Goal: Task Accomplishment & Management: Manage account settings

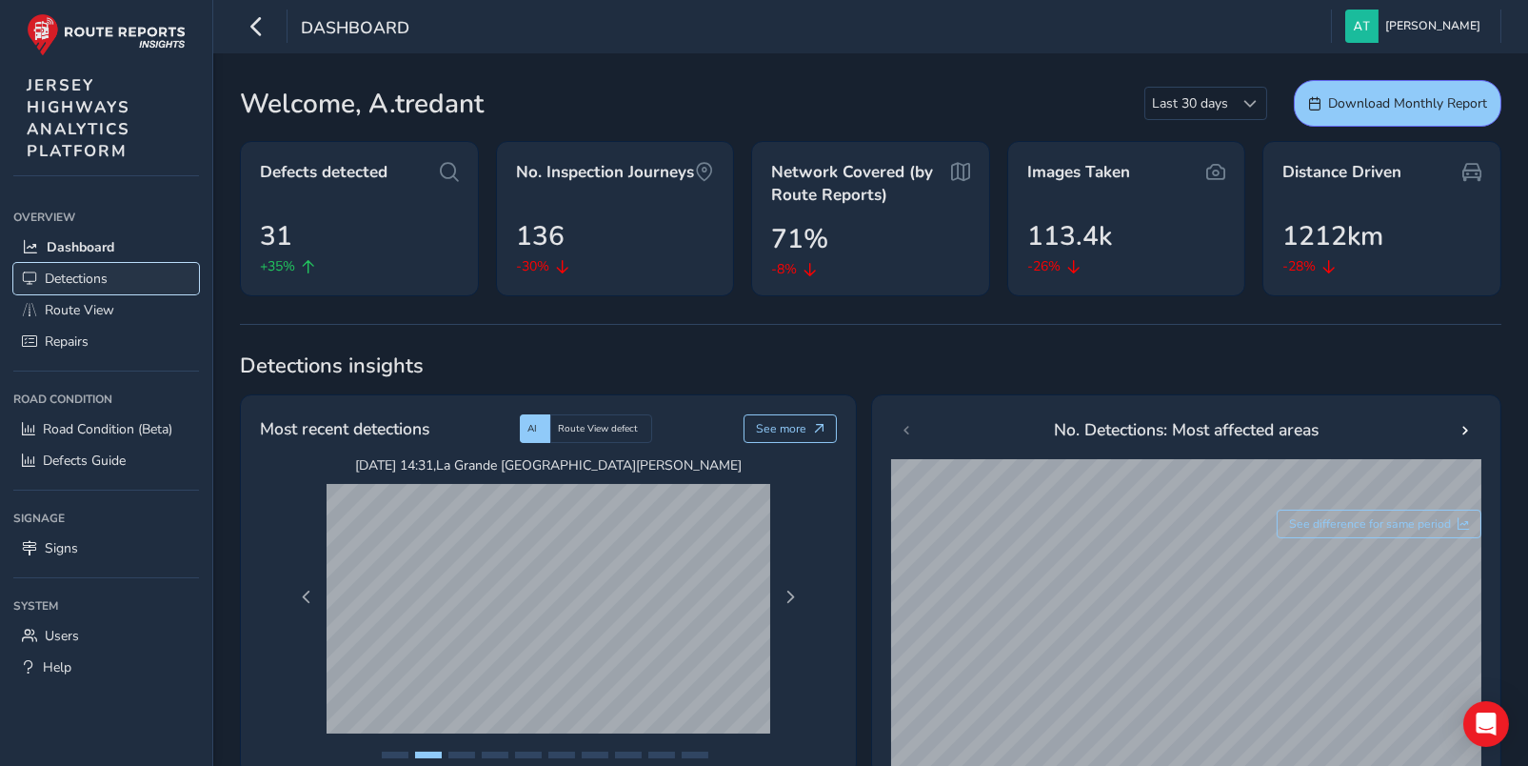
click at [90, 274] on span "Detections" at bounding box center [76, 278] width 63 height 18
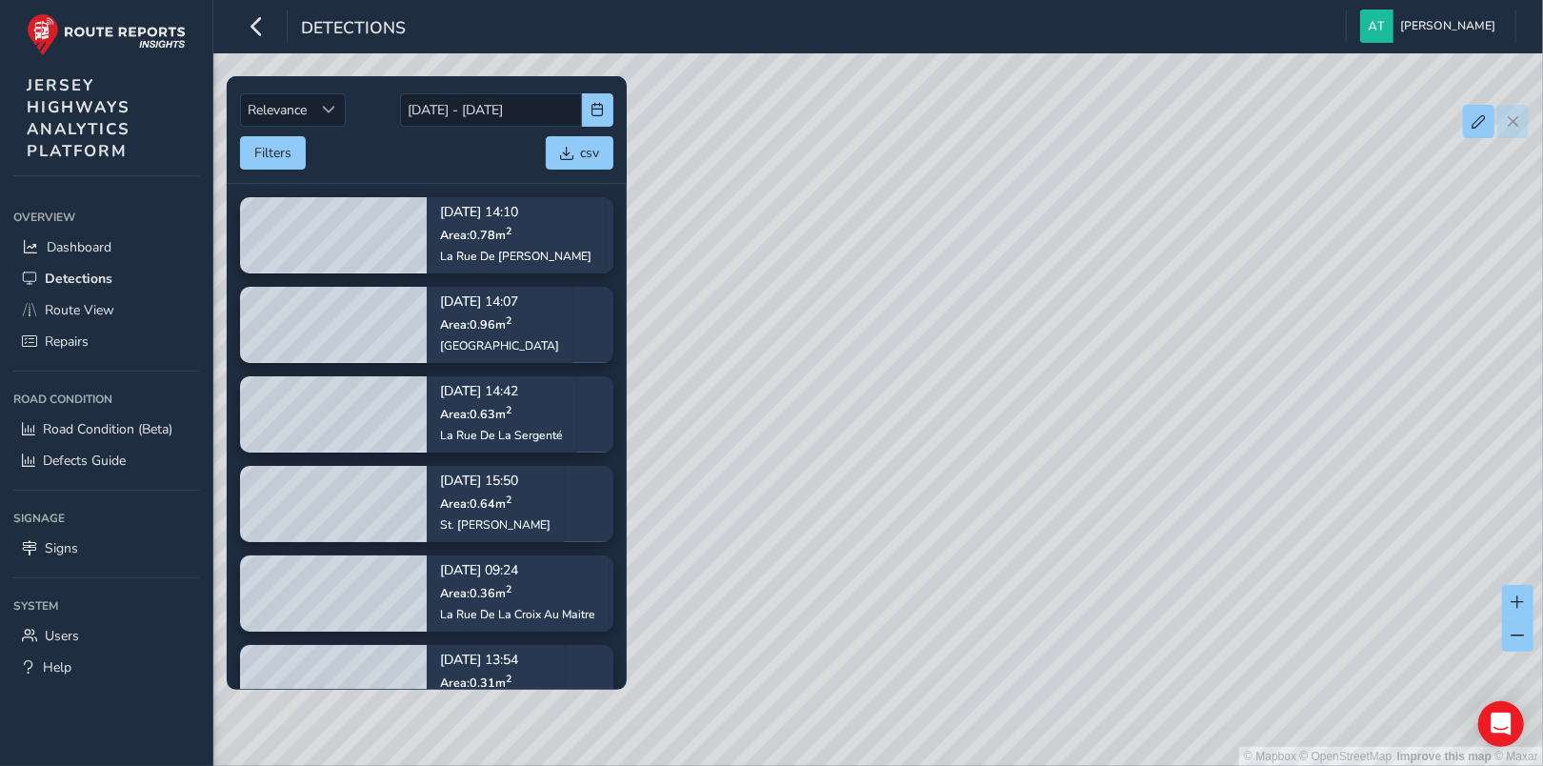
drag, startPoint x: 1269, startPoint y: 351, endPoint x: 961, endPoint y: 321, distance: 310.0
click at [961, 321] on div "© Mapbox © OpenStreetMap Improve this map © Maxar" at bounding box center [771, 383] width 1543 height 766
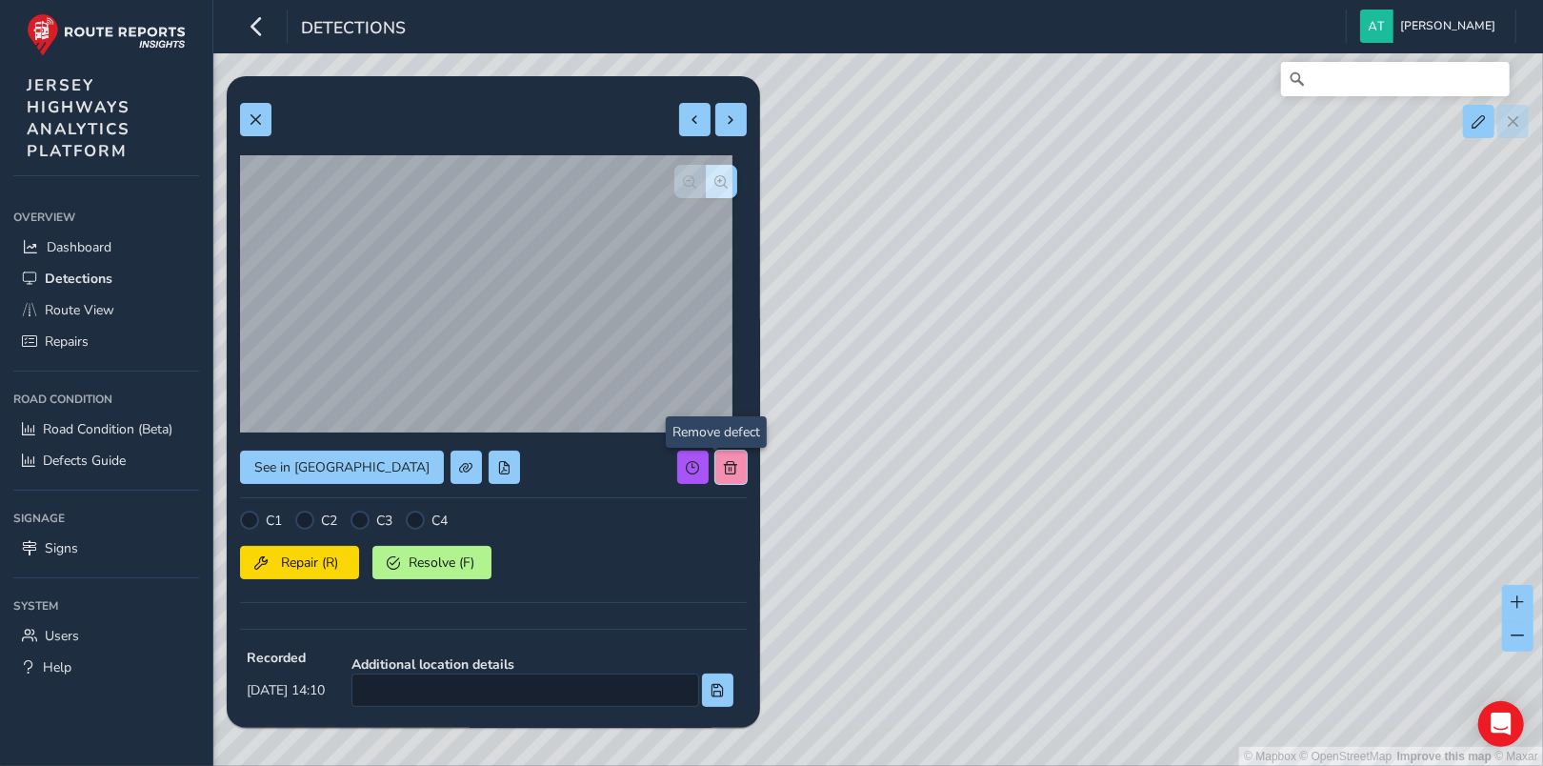
click at [725, 464] on span at bounding box center [731, 467] width 13 height 13
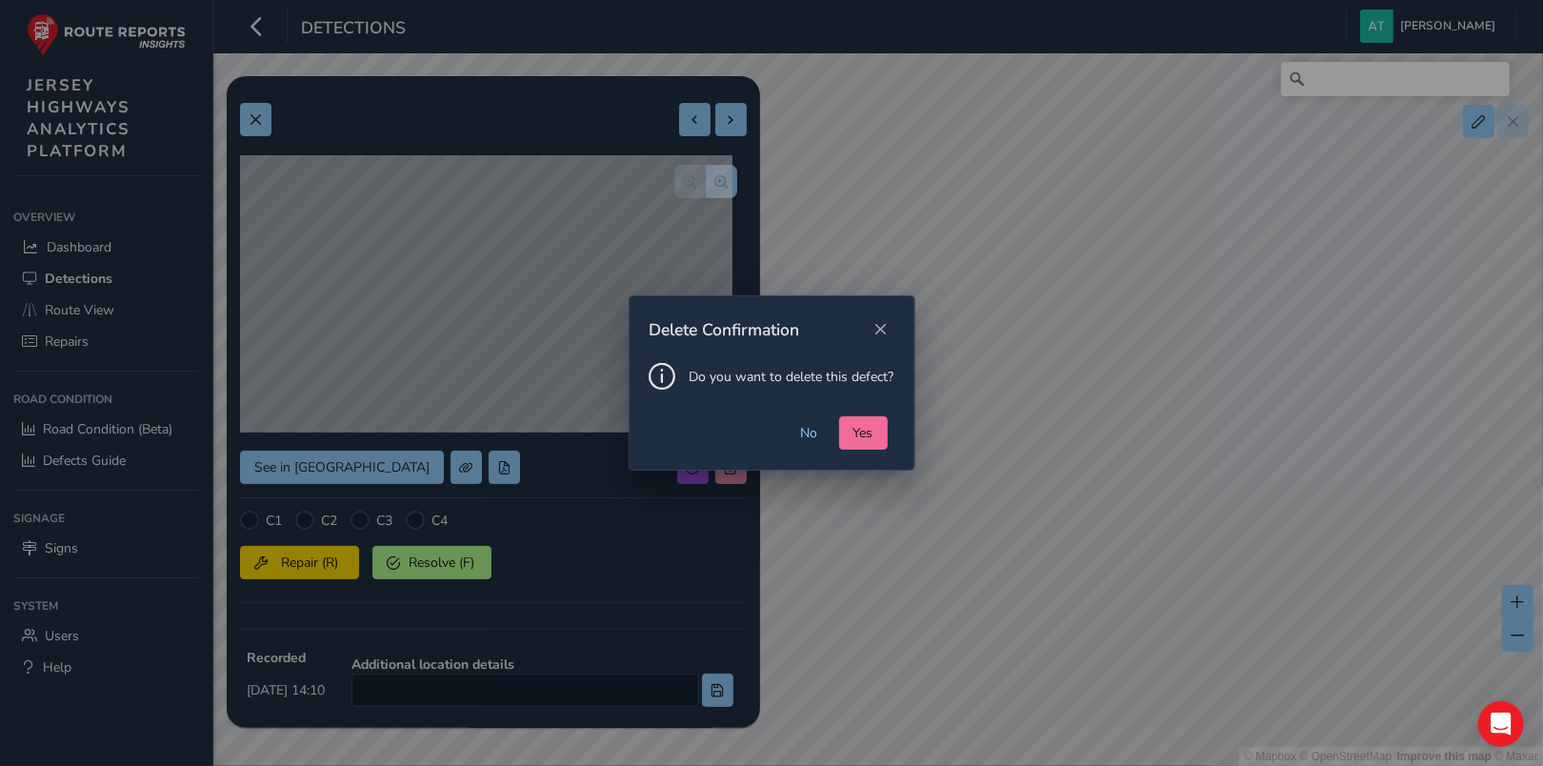
click at [867, 427] on span "Yes" at bounding box center [863, 433] width 20 height 18
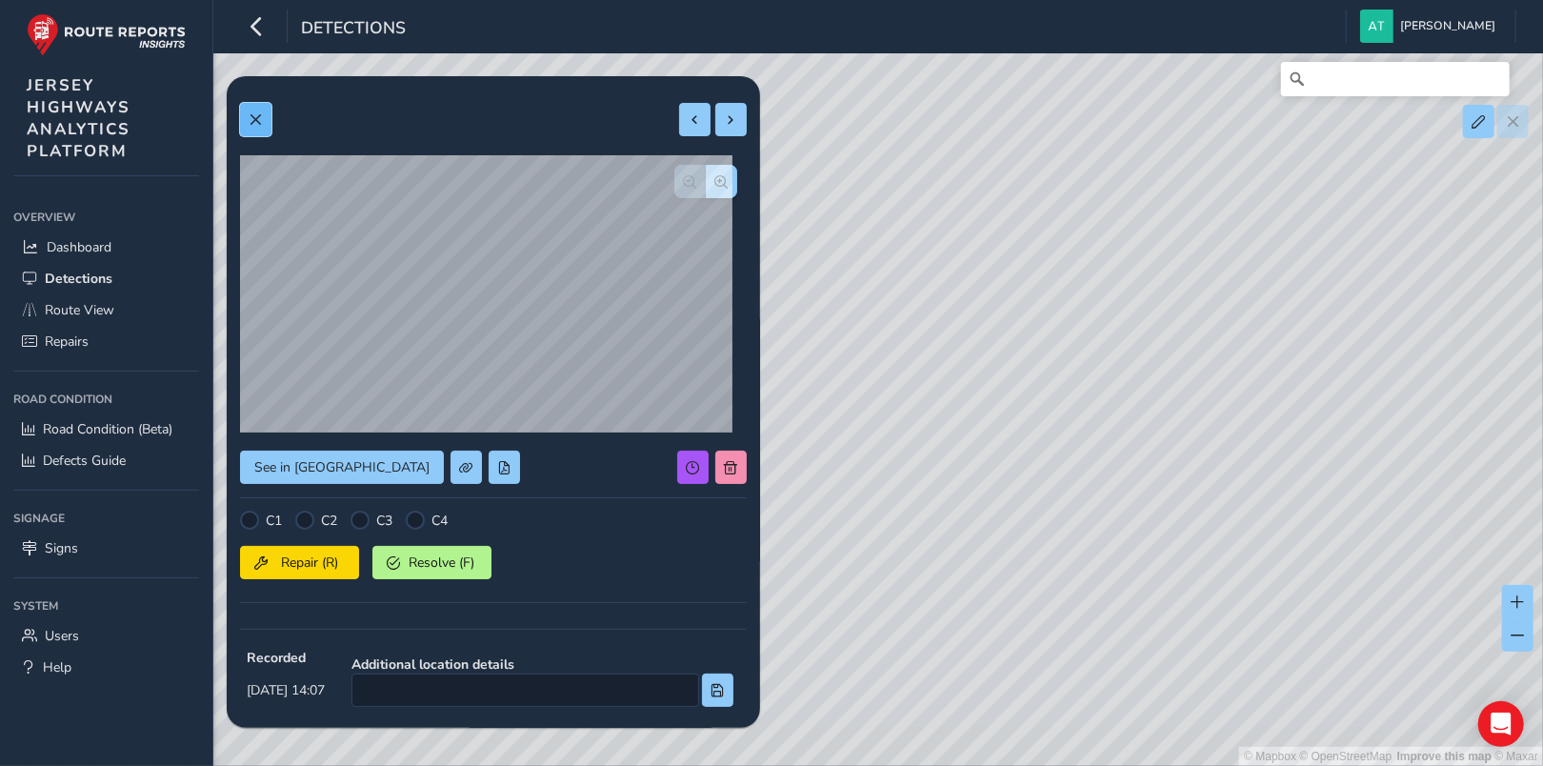
click at [250, 111] on button at bounding box center [255, 119] width 31 height 33
click at [255, 116] on span at bounding box center [255, 119] width 13 height 13
click at [255, 118] on span at bounding box center [255, 119] width 13 height 13
drag, startPoint x: 702, startPoint y: 179, endPoint x: 661, endPoint y: 197, distance: 44.8
click at [715, 180] on span "button" at bounding box center [721, 181] width 13 height 13
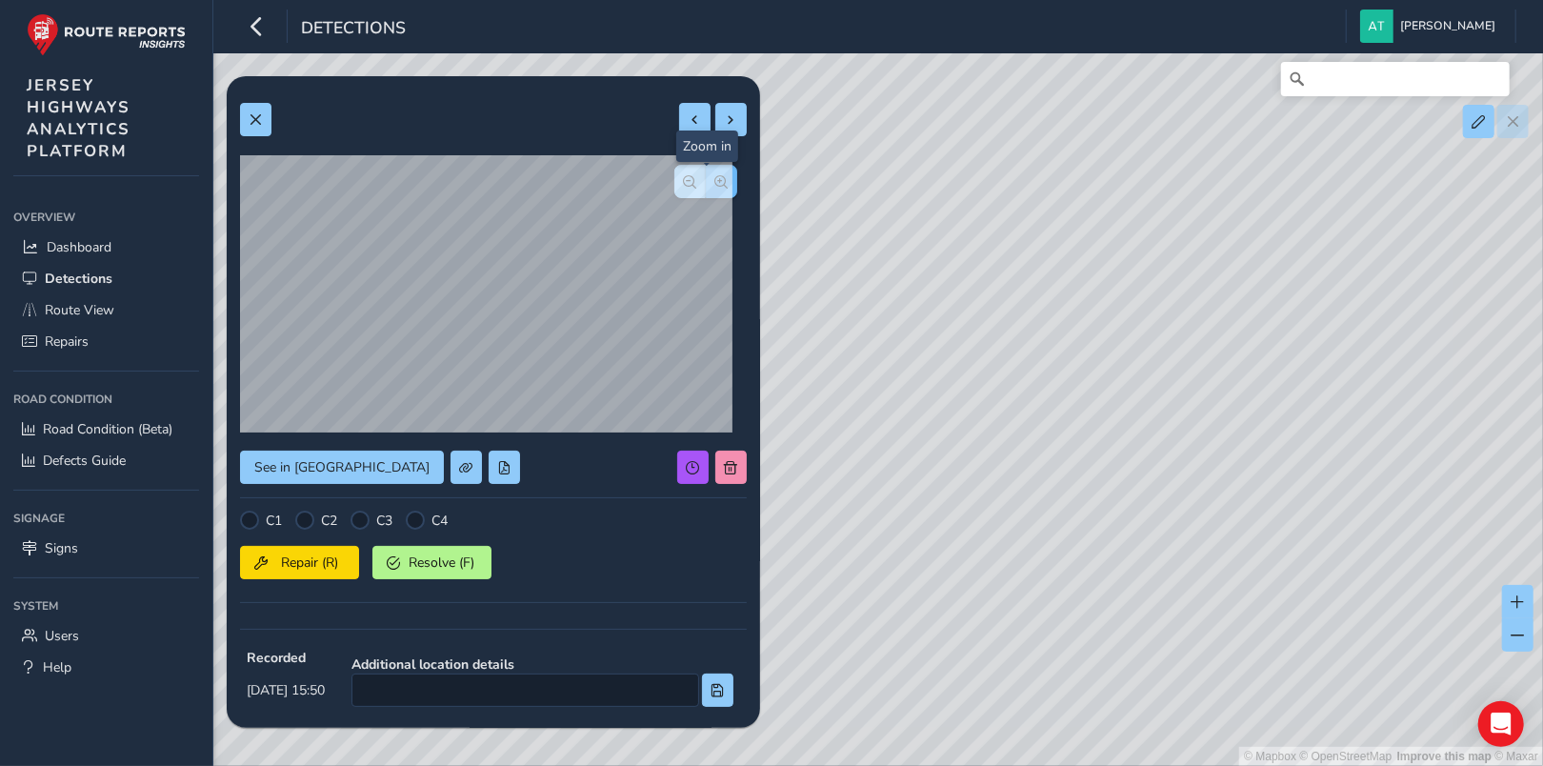
click at [715, 181] on span "button" at bounding box center [721, 181] width 13 height 13
click at [684, 178] on span "button" at bounding box center [690, 181] width 13 height 13
drag, startPoint x: 247, startPoint y: 115, endPoint x: 279, endPoint y: 139, distance: 40.2
click at [249, 115] on button at bounding box center [255, 119] width 31 height 33
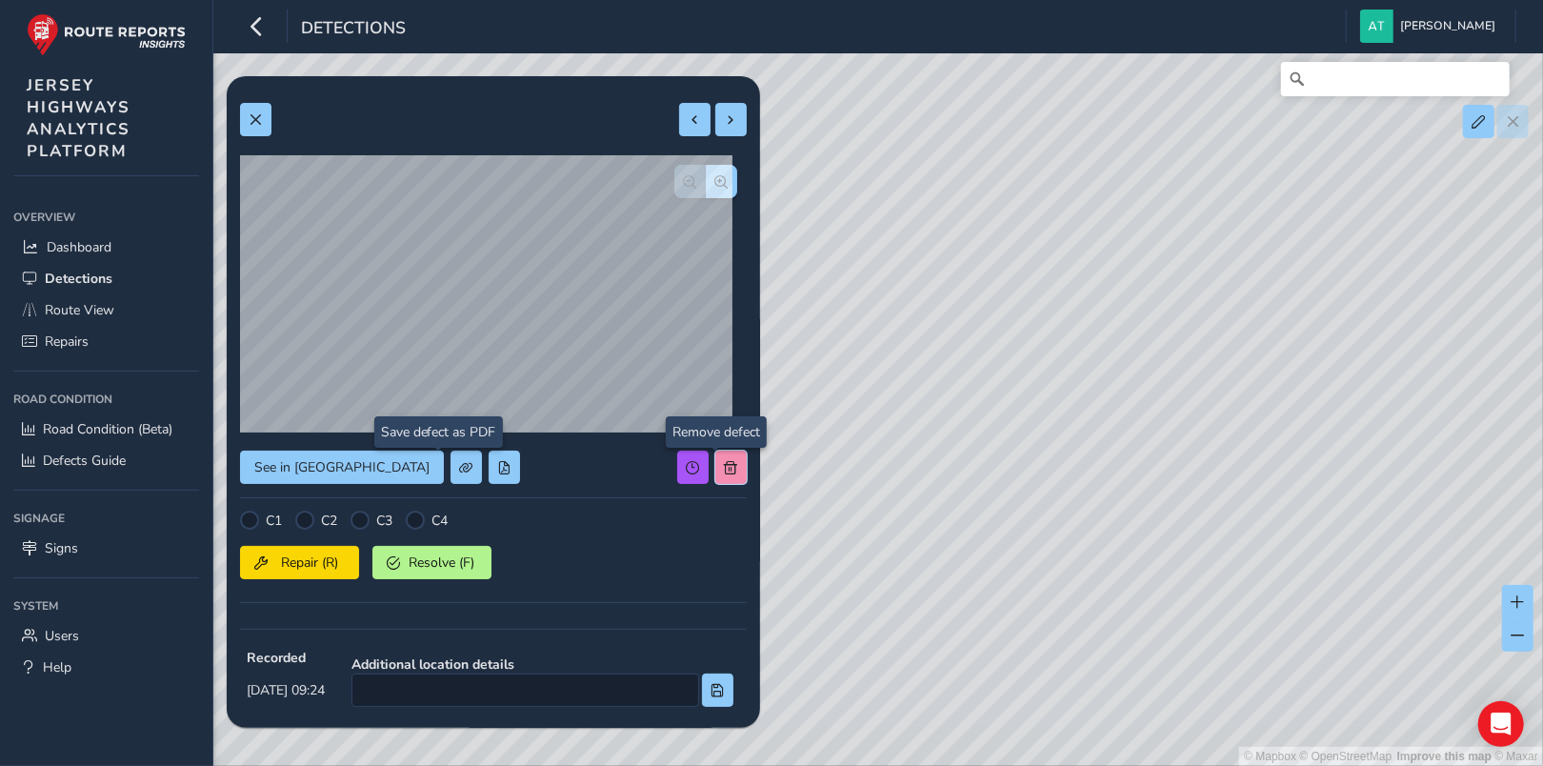
click at [725, 466] on span at bounding box center [731, 467] width 13 height 13
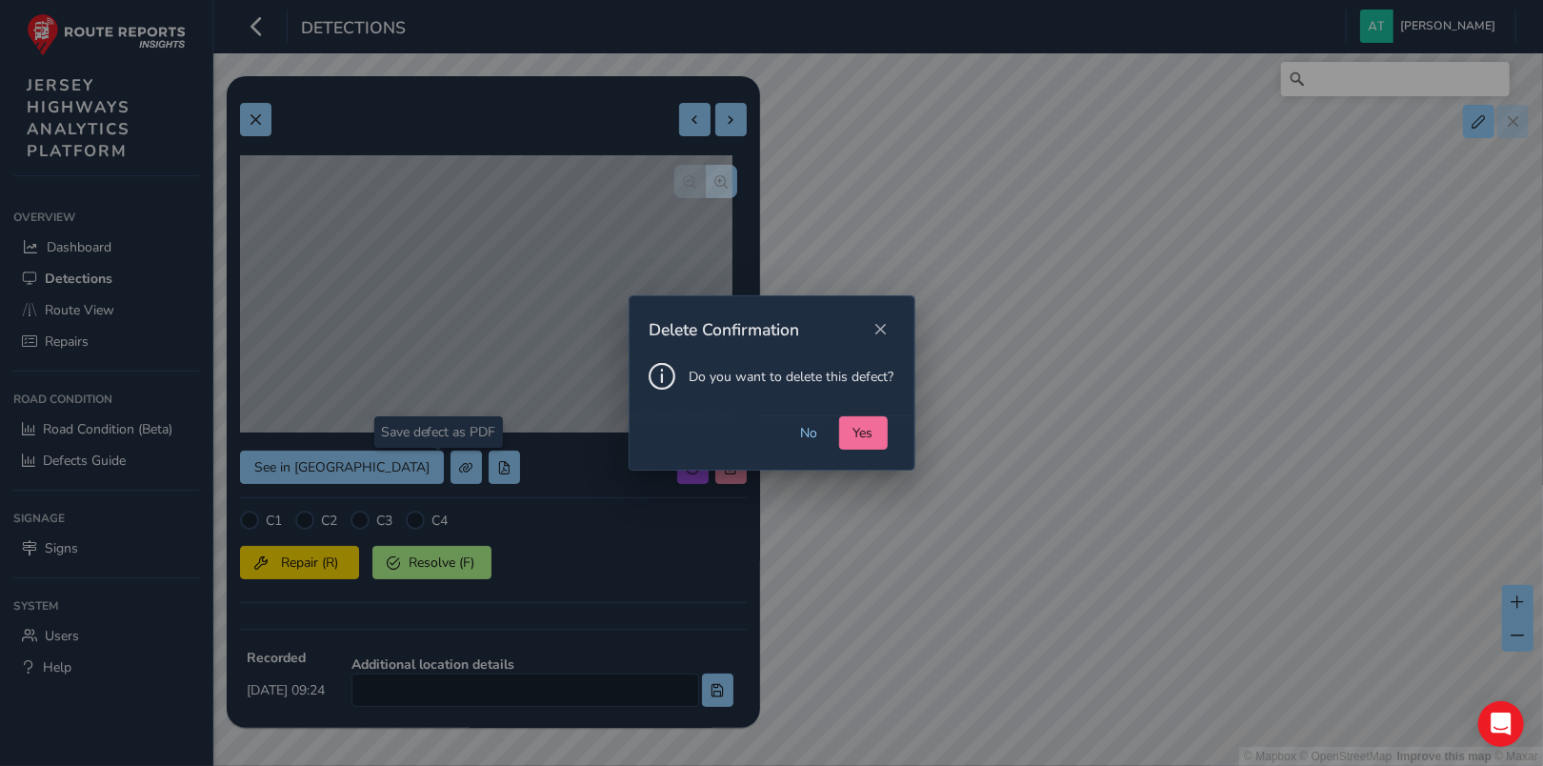
click at [858, 430] on span "Yes" at bounding box center [863, 433] width 20 height 18
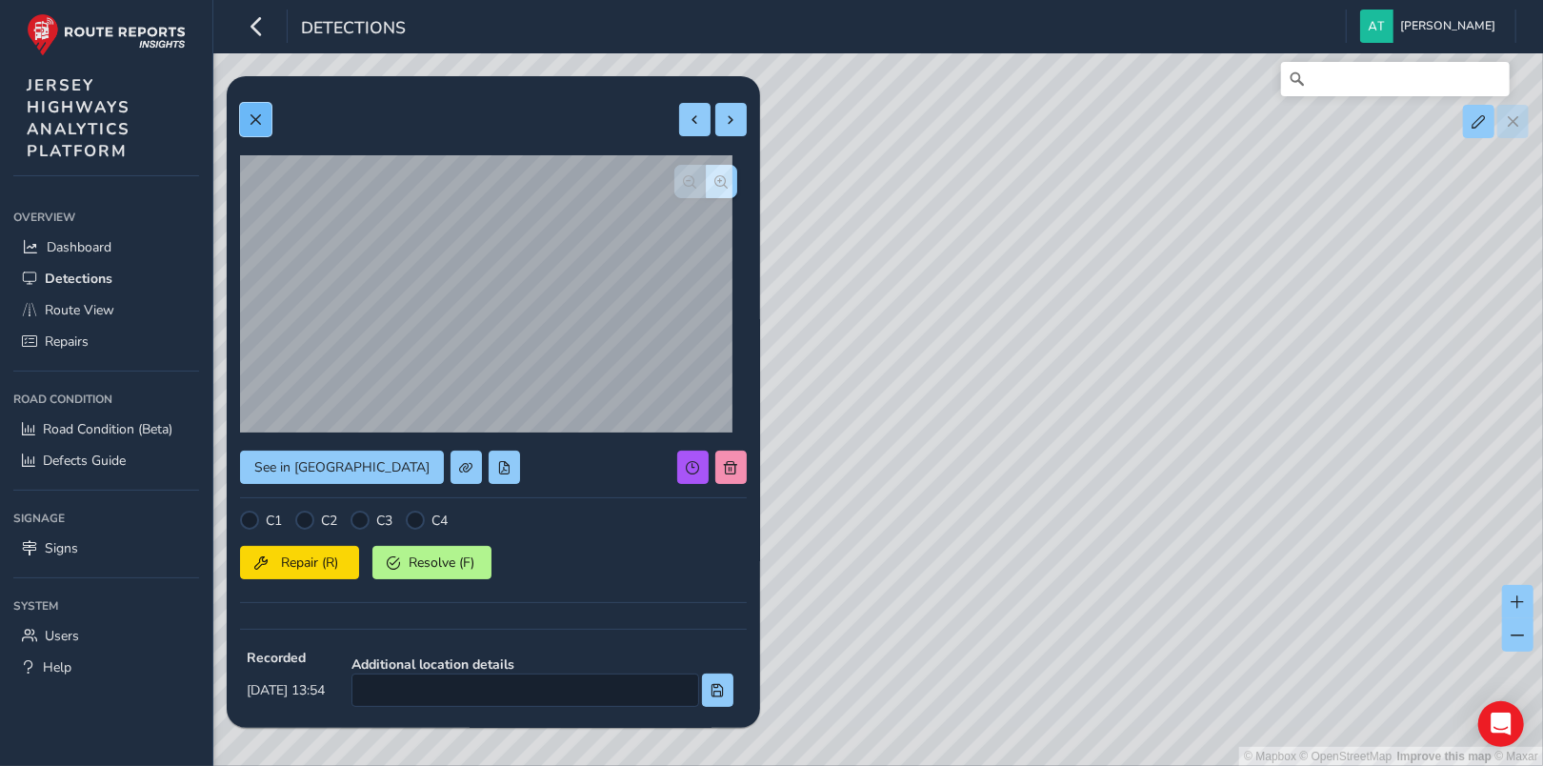
click at [251, 119] on span at bounding box center [255, 119] width 13 height 13
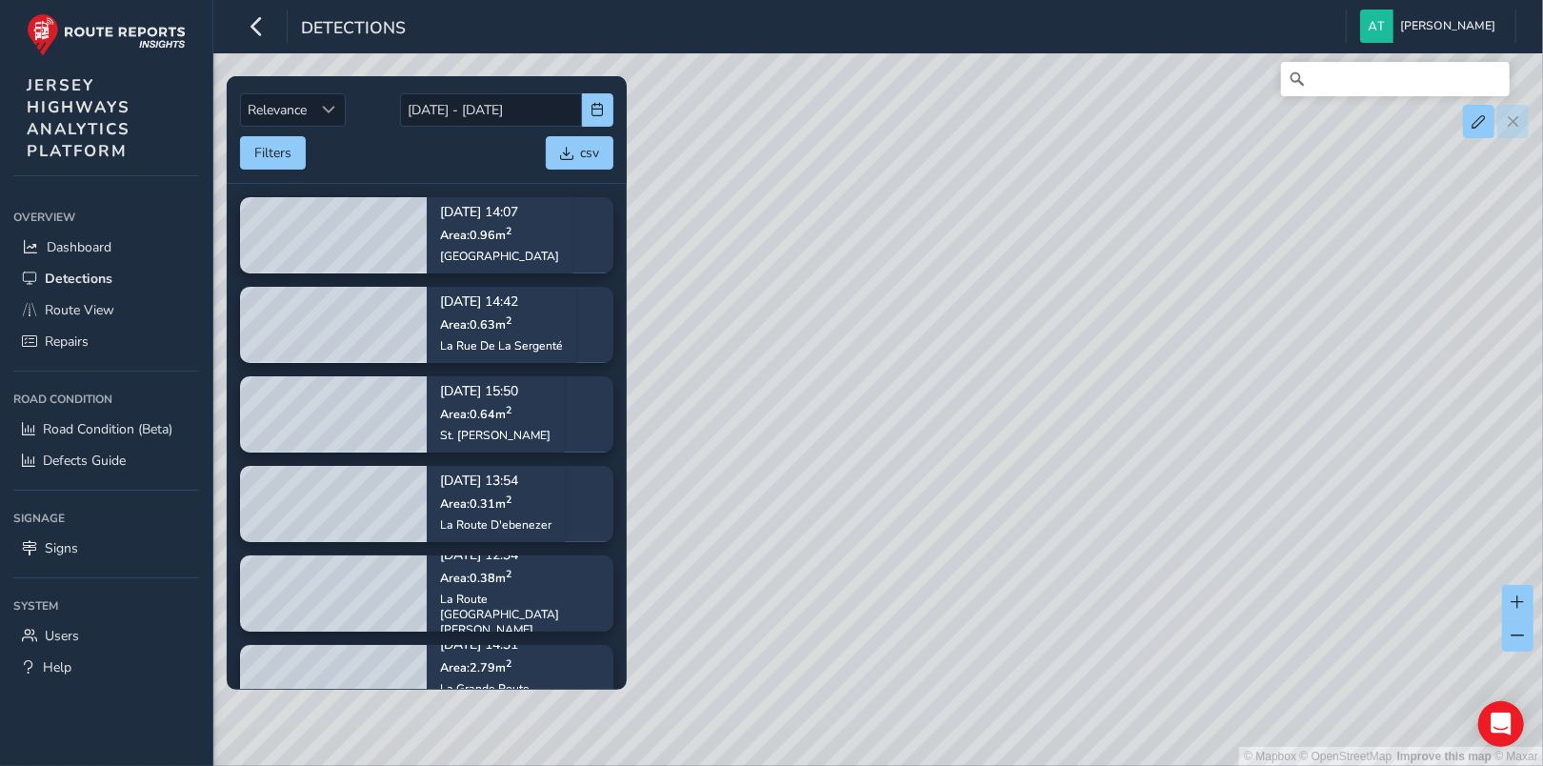
scroll to position [190, 0]
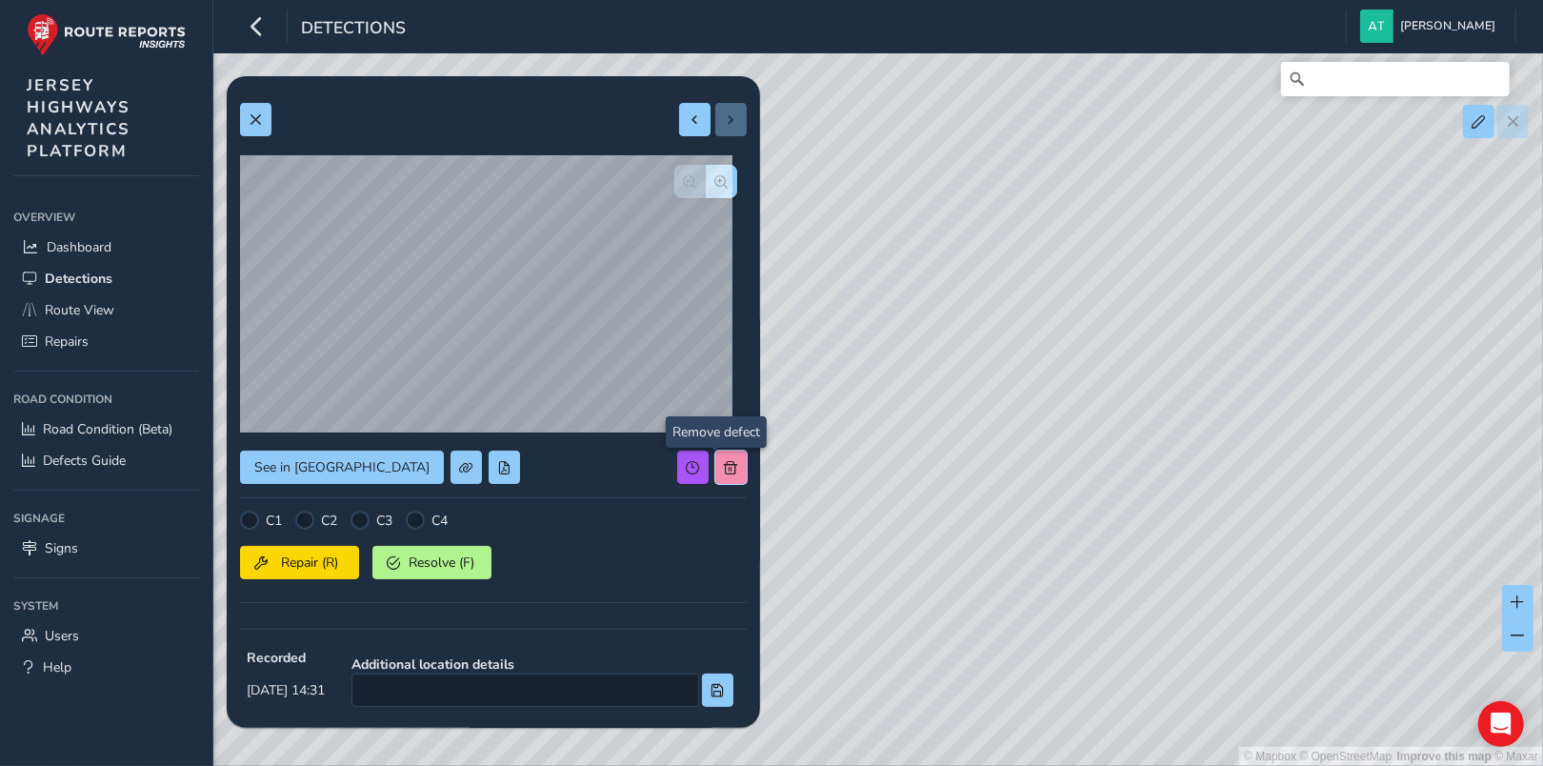
click at [725, 462] on span at bounding box center [731, 467] width 13 height 13
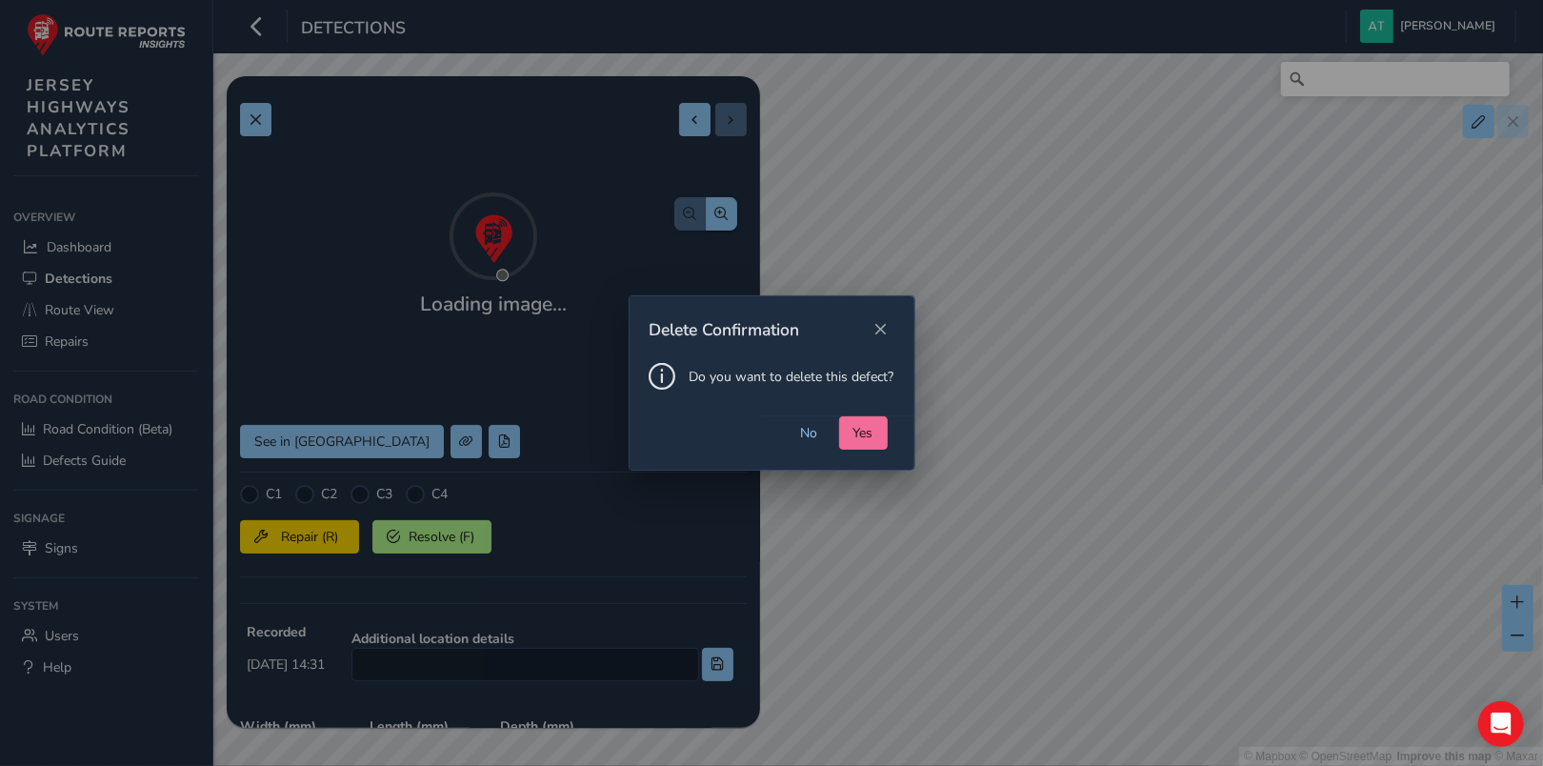
click at [857, 428] on span "Yes" at bounding box center [863, 433] width 20 height 18
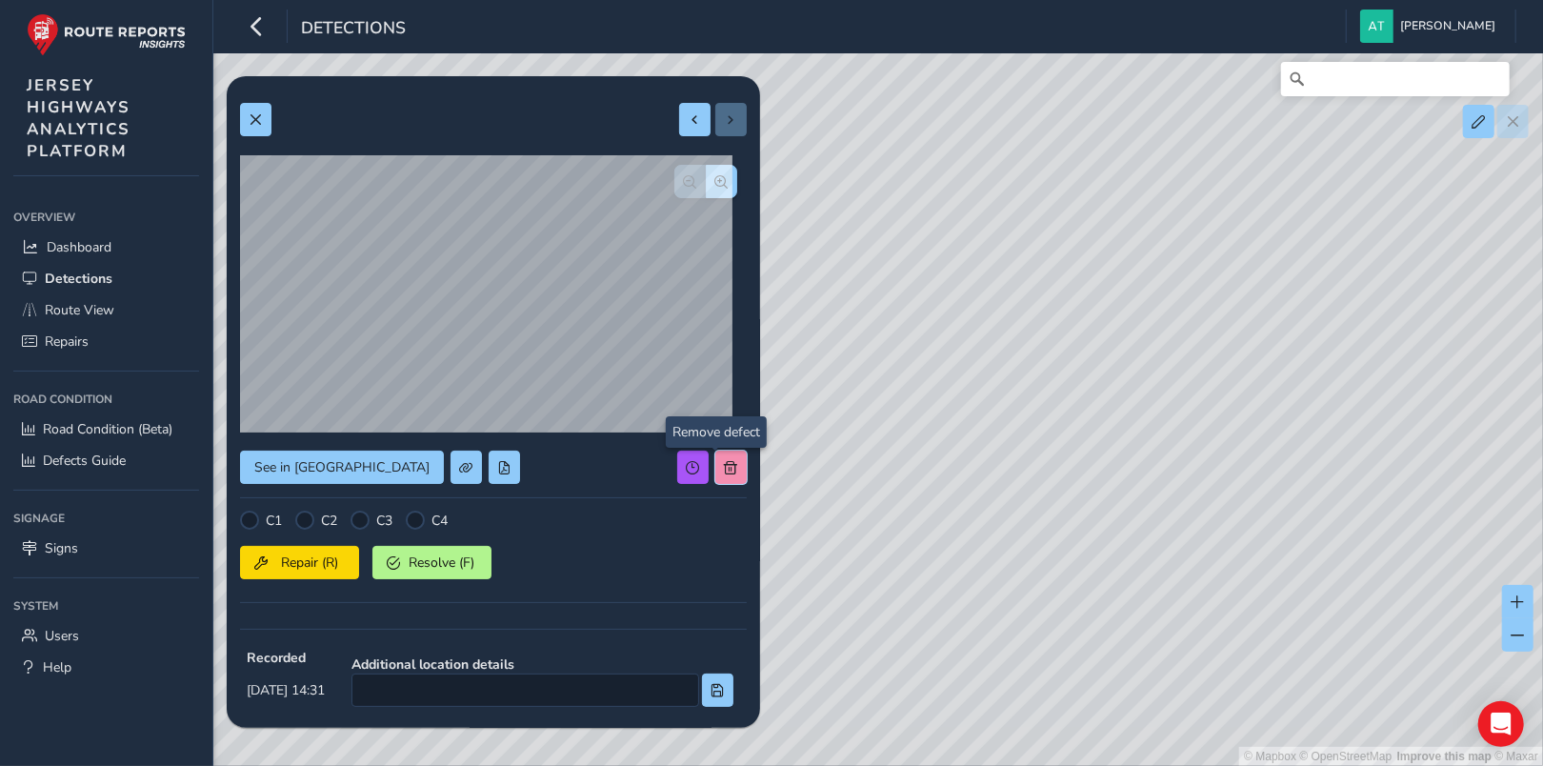
click at [725, 464] on span at bounding box center [731, 467] width 13 height 13
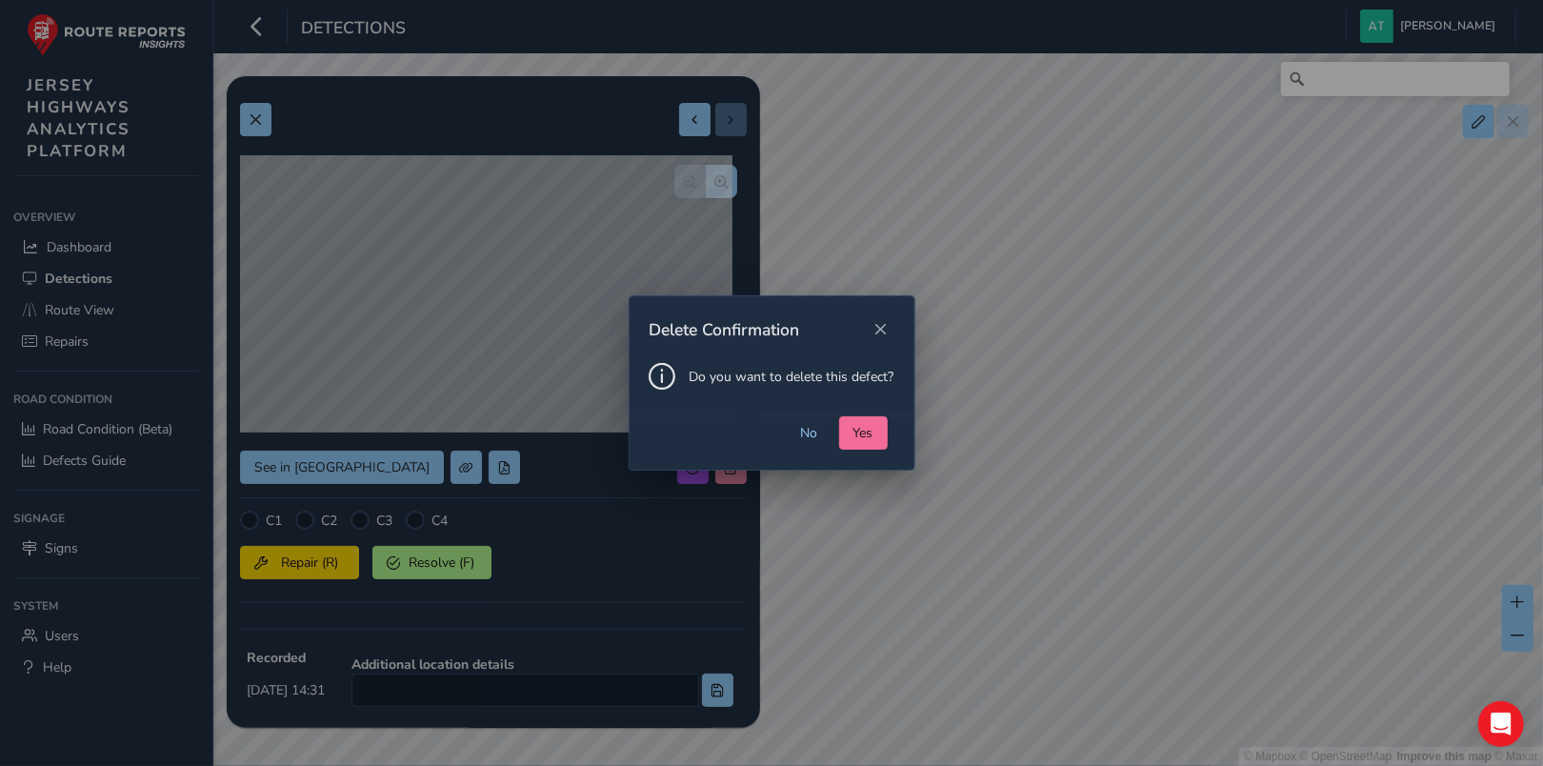
click at [866, 431] on span "Yes" at bounding box center [863, 433] width 20 height 18
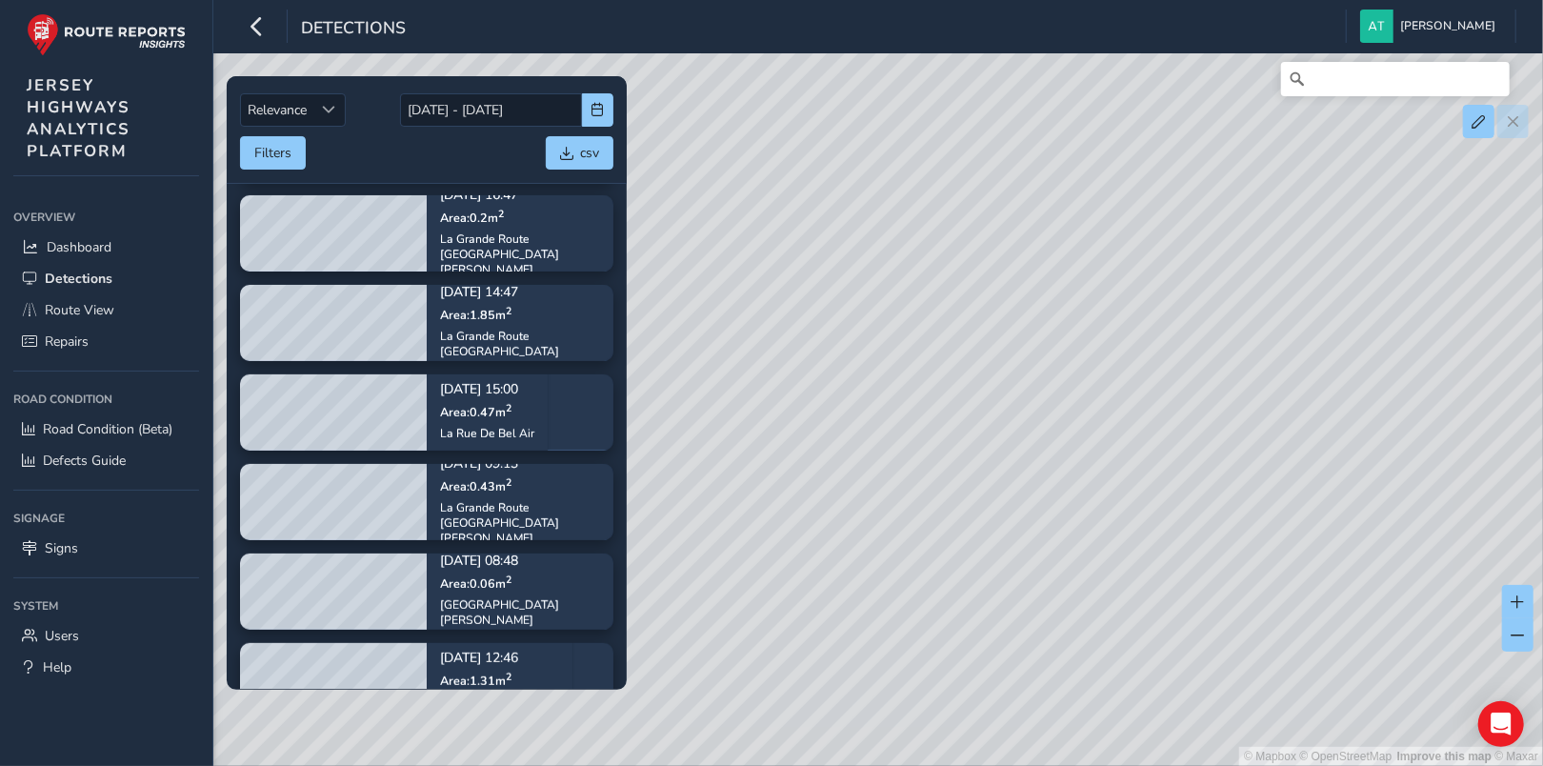
scroll to position [476, 0]
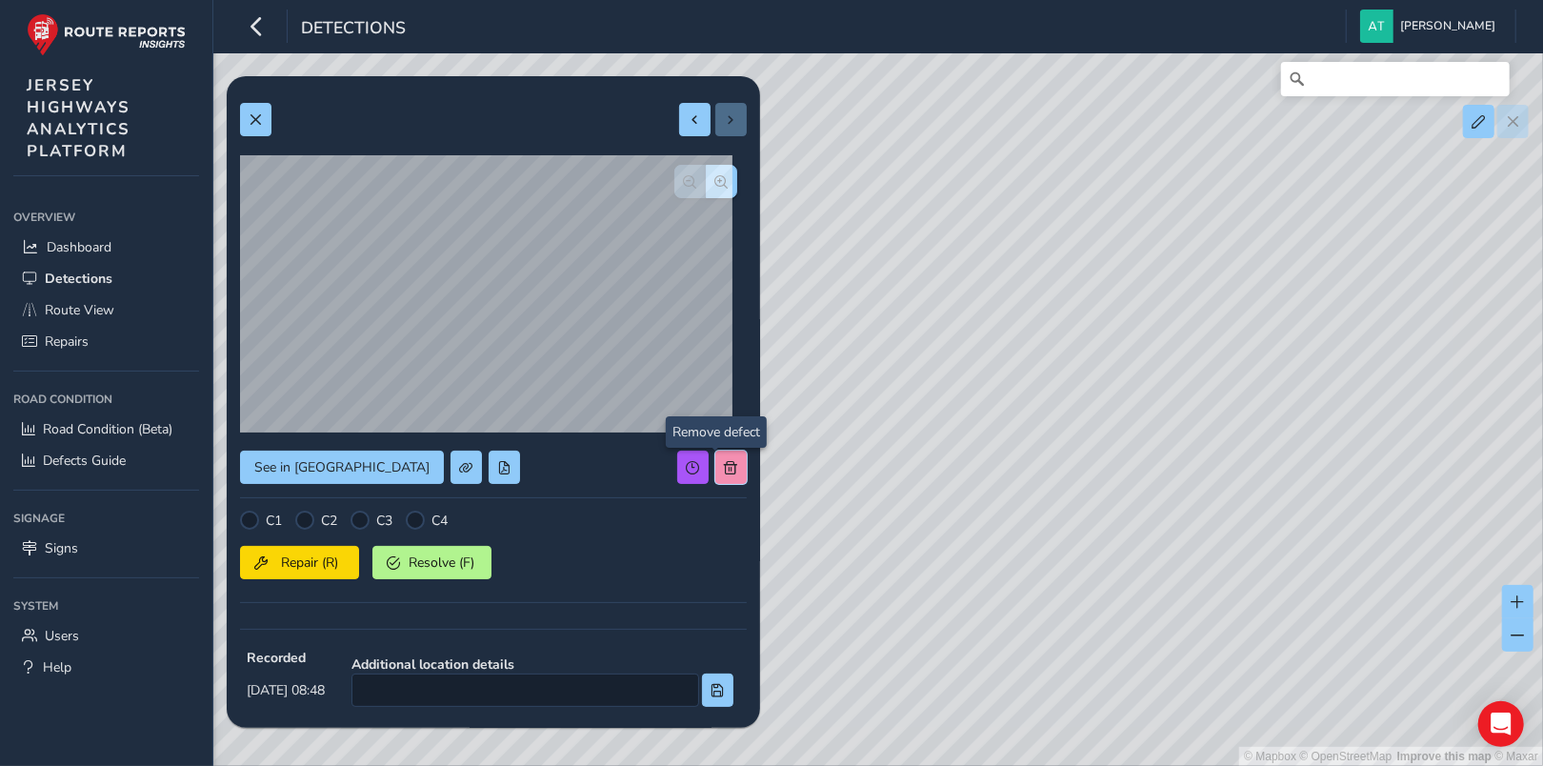
click at [725, 465] on span at bounding box center [731, 467] width 13 height 13
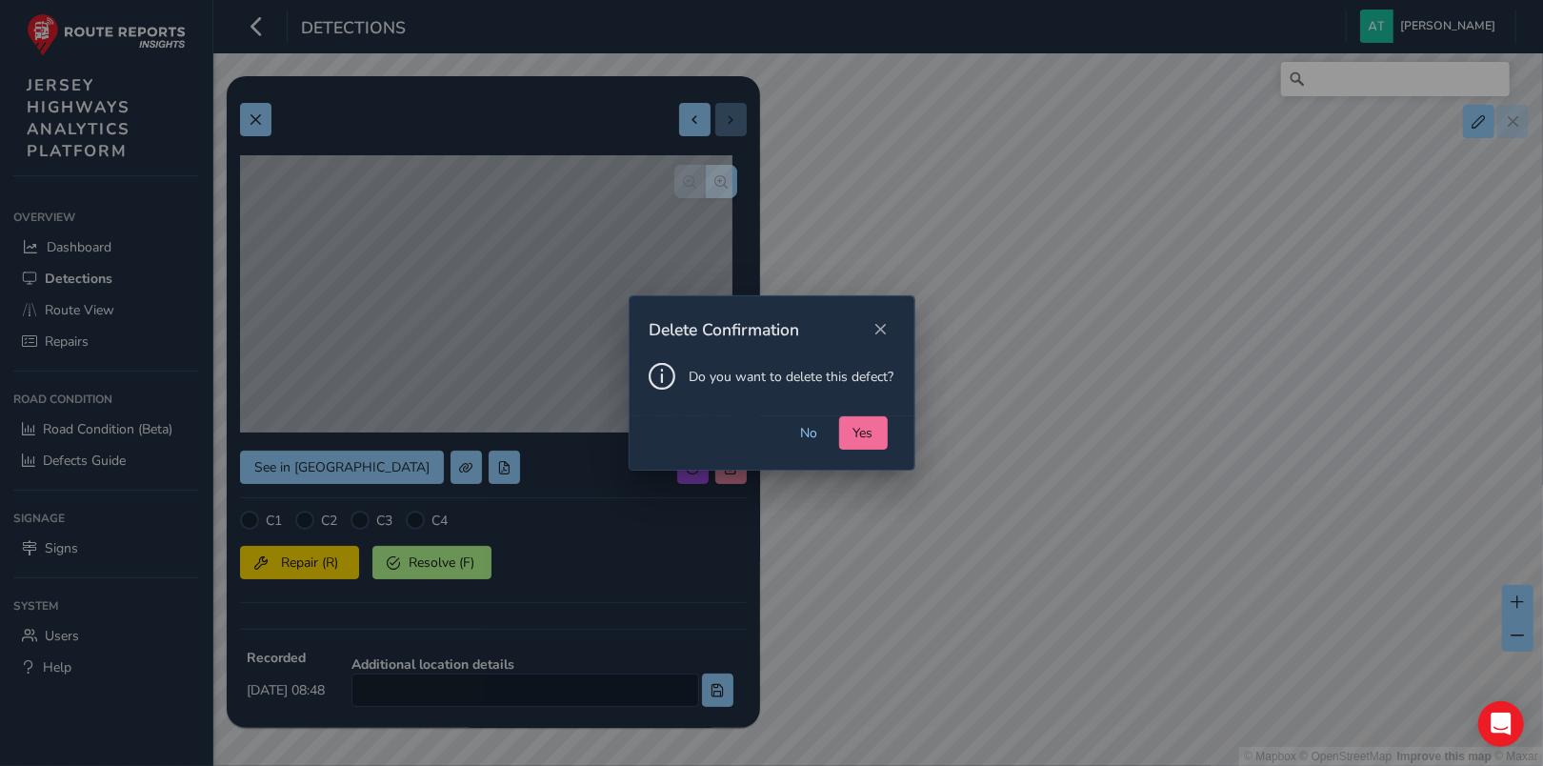
click at [871, 431] on span "Yes" at bounding box center [863, 433] width 20 height 18
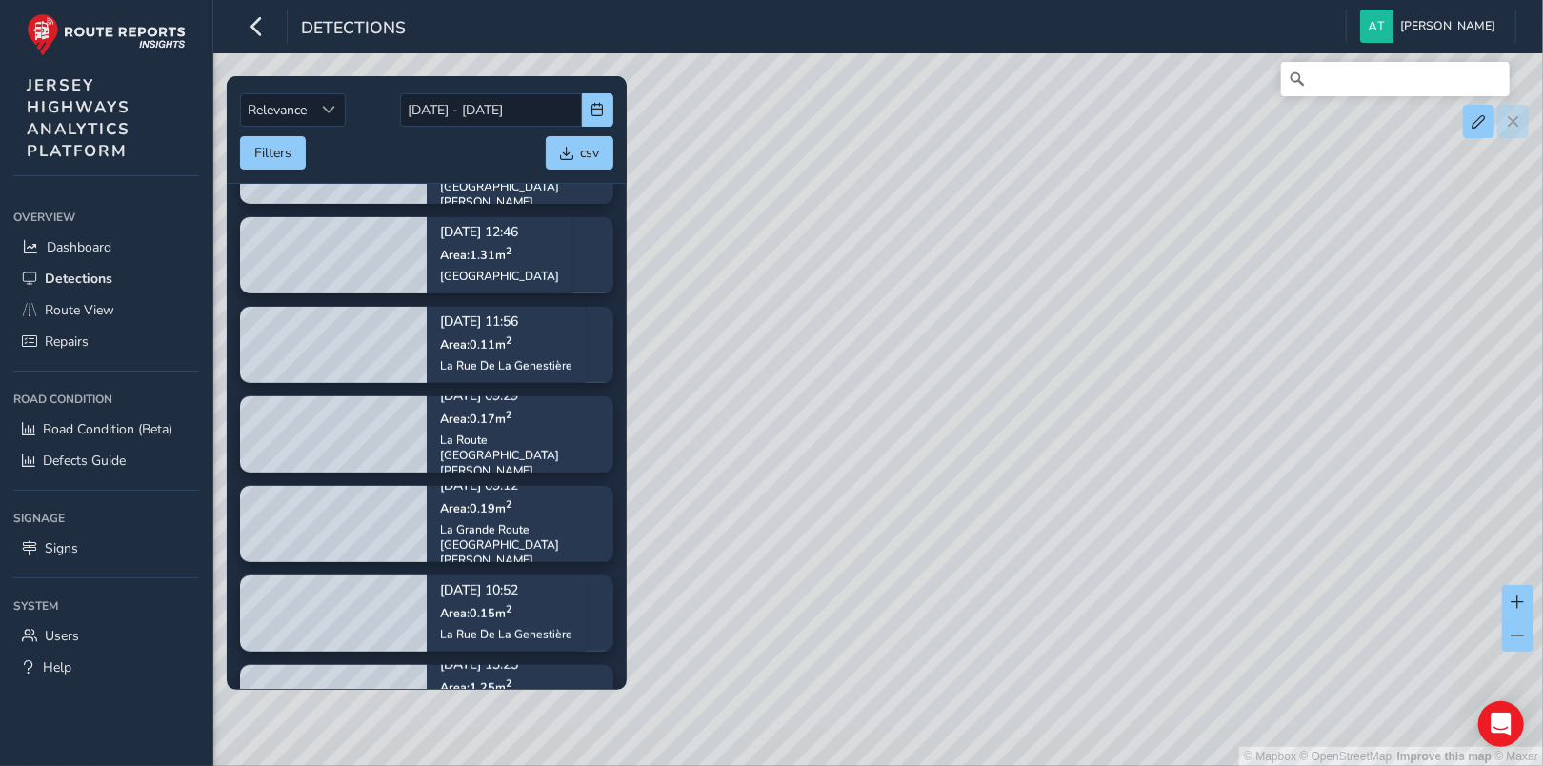
scroll to position [762, 0]
